Goal: Transaction & Acquisition: Purchase product/service

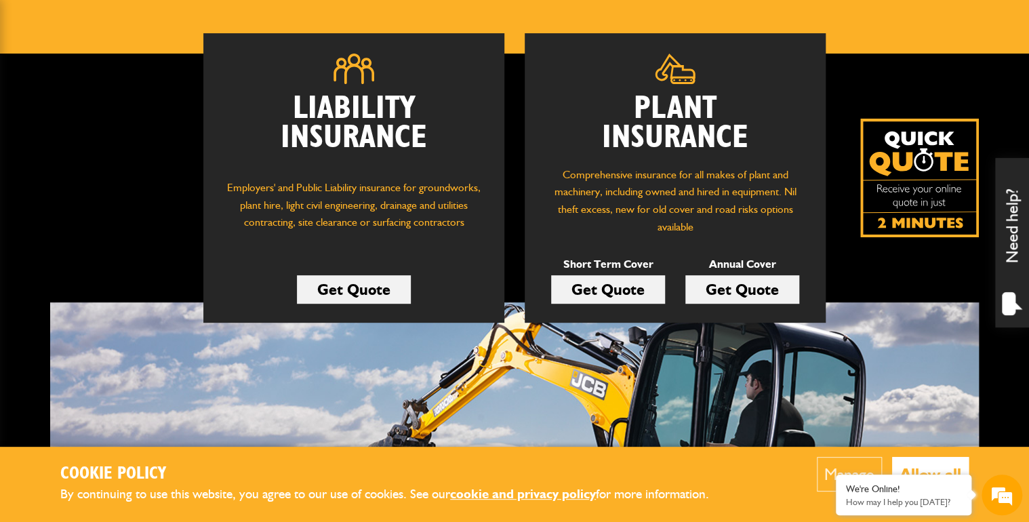
scroll to position [163, 0]
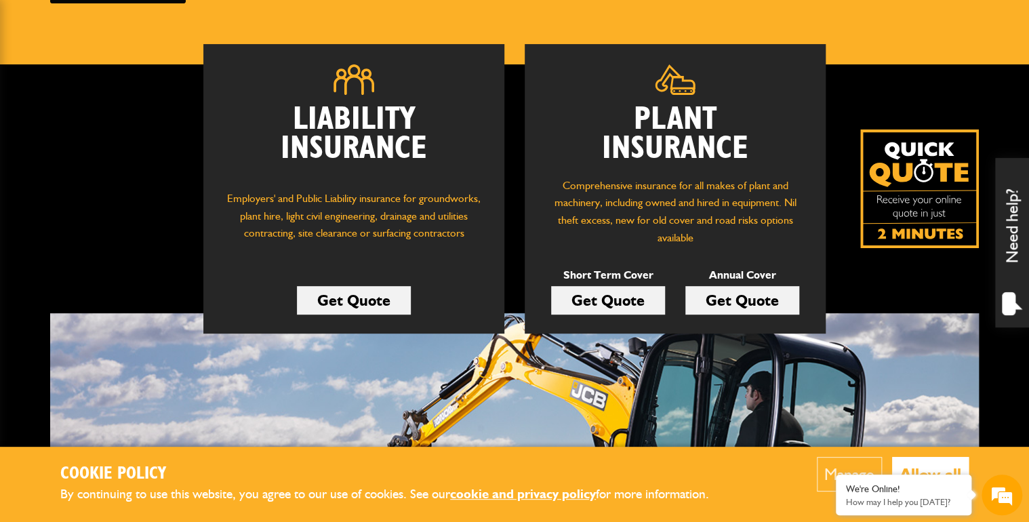
click at [625, 301] on link "Get Quote" at bounding box center [608, 300] width 114 height 28
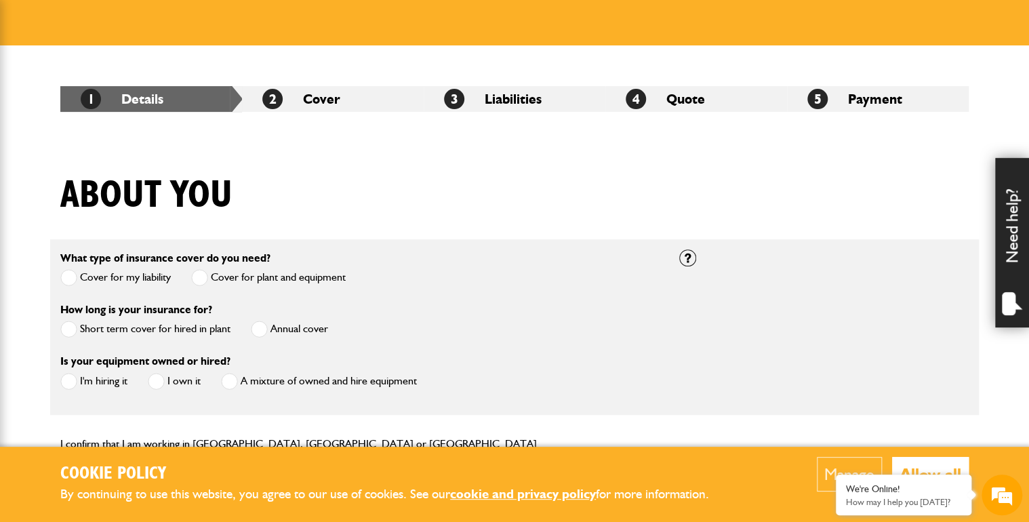
scroll to position [271, 0]
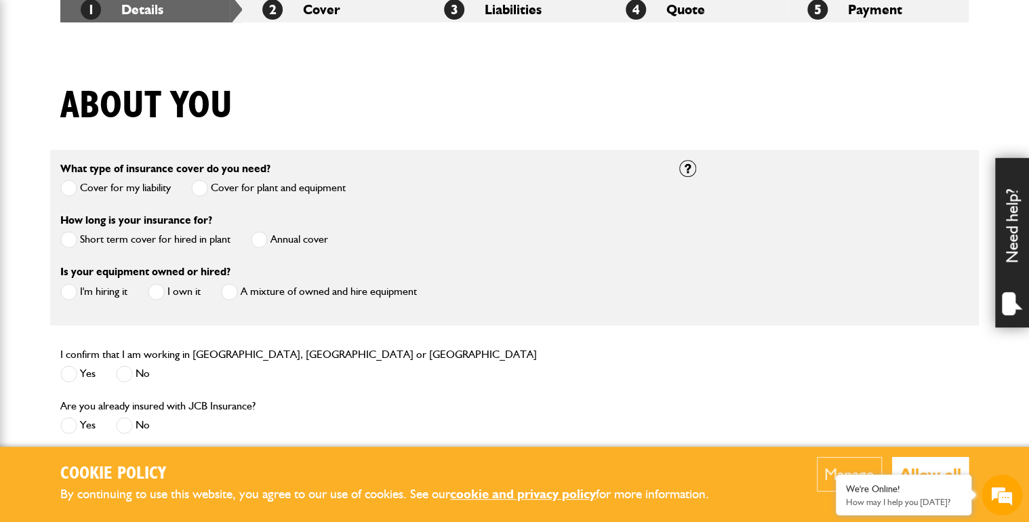
click at [68, 239] on span at bounding box center [68, 239] width 17 height 17
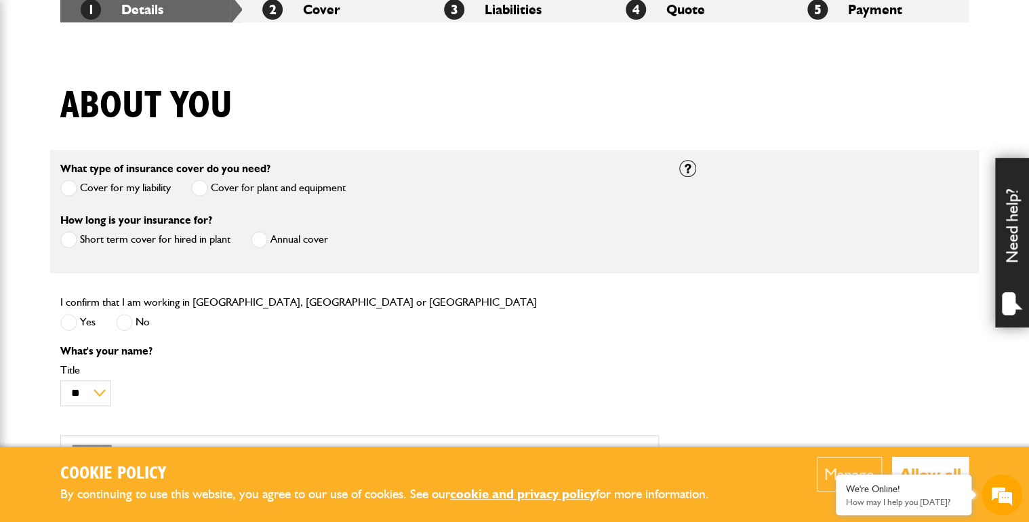
scroll to position [0, 0]
click at [71, 320] on span at bounding box center [68, 322] width 17 height 17
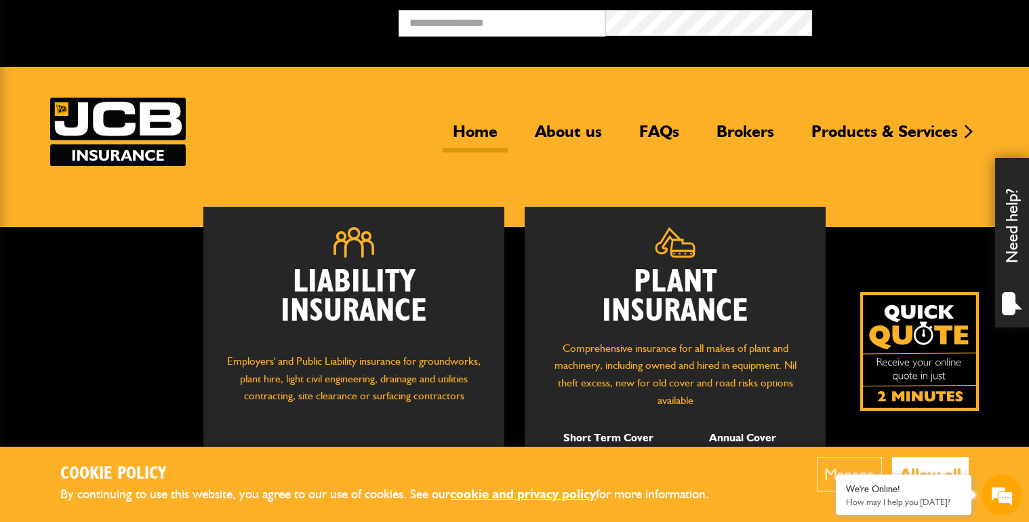
scroll to position [163, 0]
